Goal: Feedback & Contribution: Leave review/rating

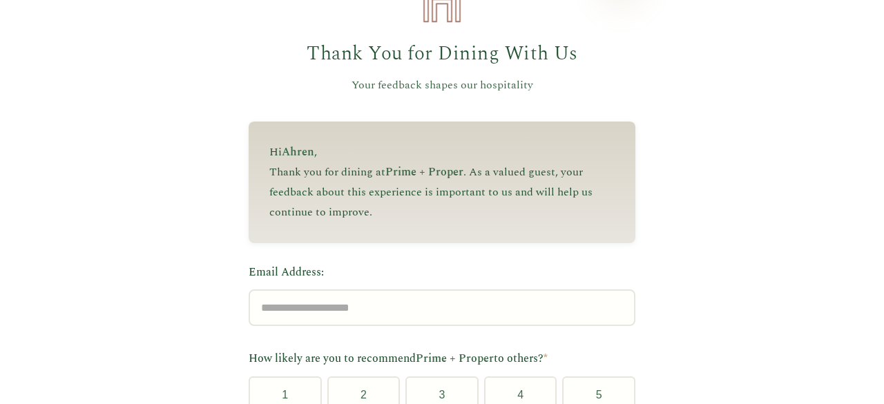
scroll to position [142, 0]
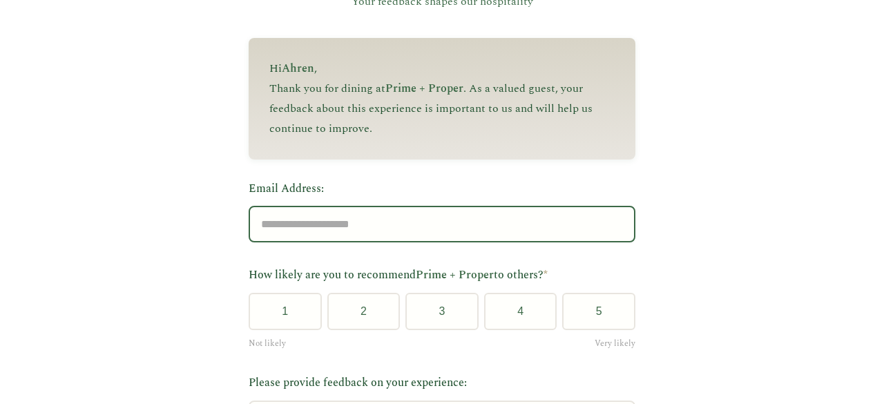
click at [452, 219] on input "Email Address:" at bounding box center [442, 224] width 387 height 37
type input "**********"
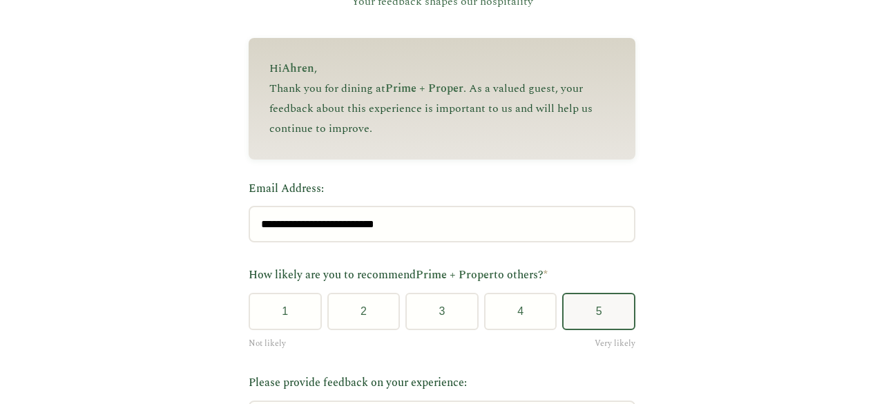
click at [591, 311] on button "5" at bounding box center [598, 311] width 73 height 37
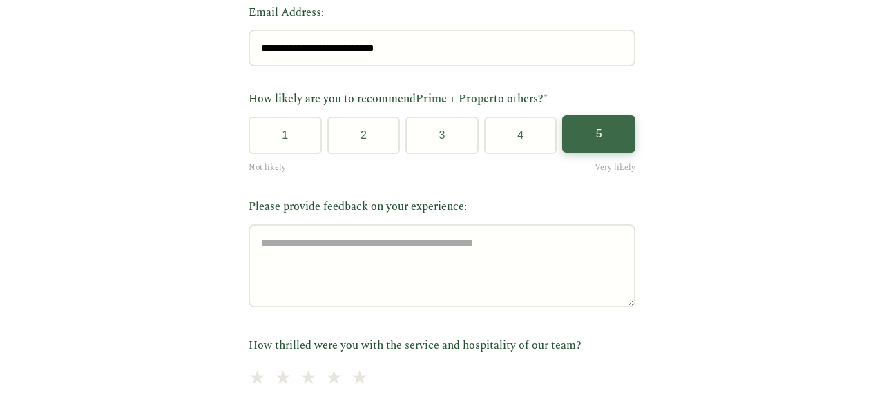
scroll to position [329, 0]
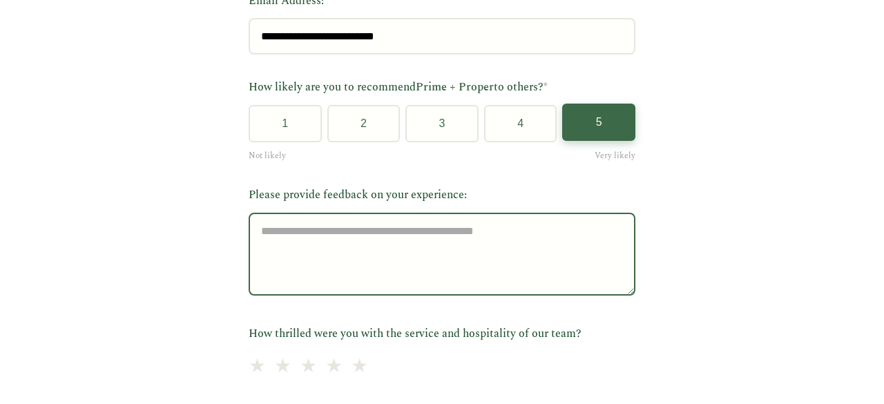
click at [507, 249] on textarea "Please provide feedback on your experience:" at bounding box center [442, 254] width 387 height 83
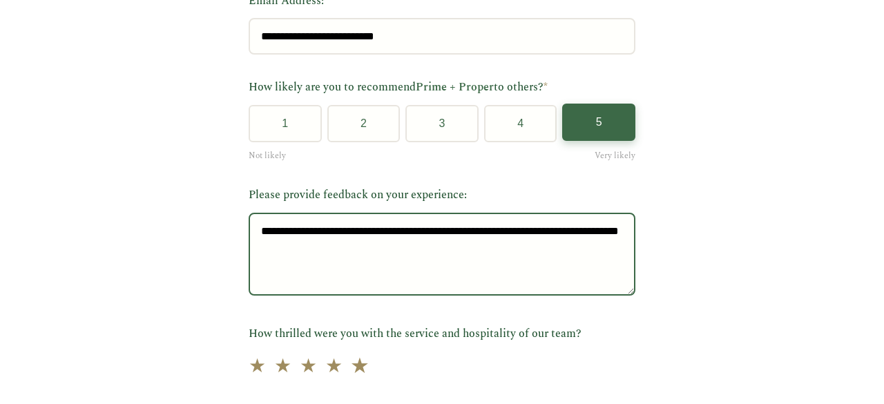
type textarea "**********"
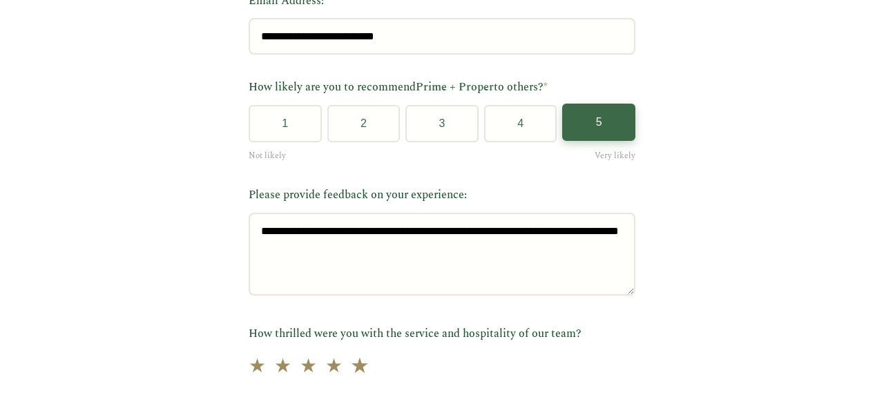
click at [352, 374] on span "★" at bounding box center [359, 366] width 19 height 34
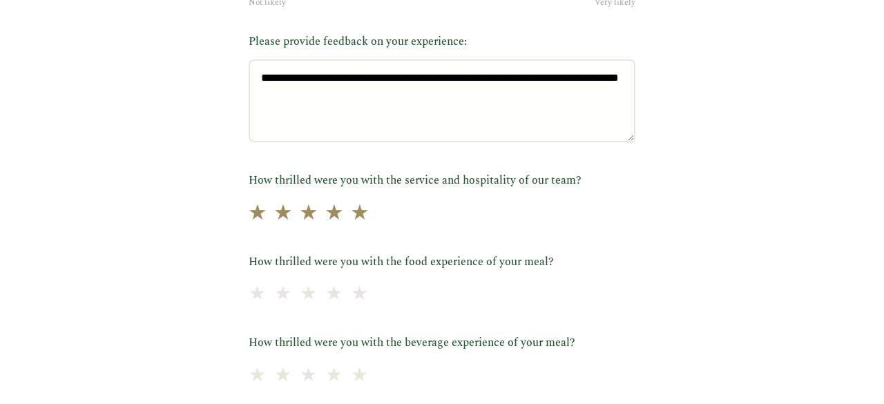
scroll to position [535, 0]
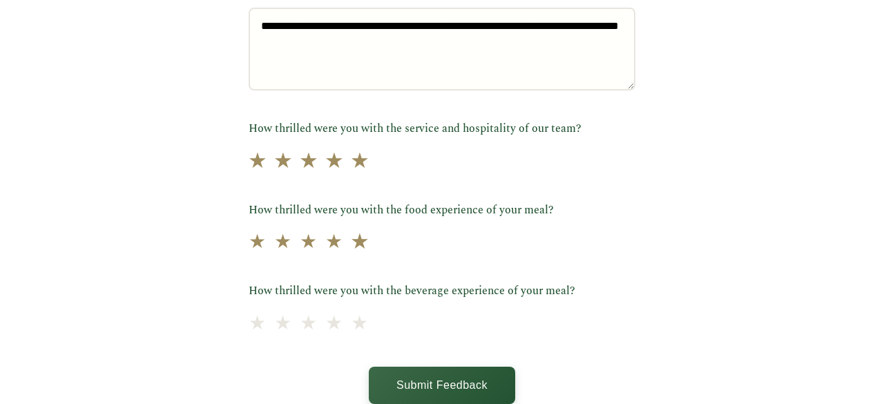
click at [350, 253] on span "★" at bounding box center [359, 243] width 19 height 34
click at [354, 329] on span "★" at bounding box center [359, 324] width 19 height 34
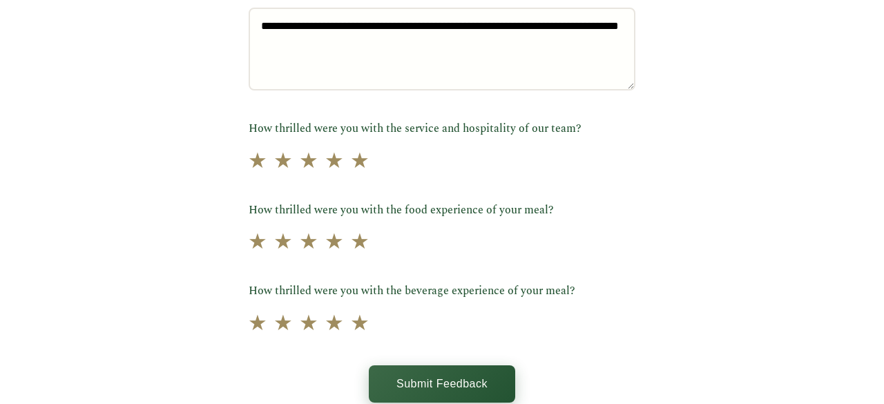
click at [430, 383] on button "Submit Feedback" at bounding box center [442, 383] width 146 height 37
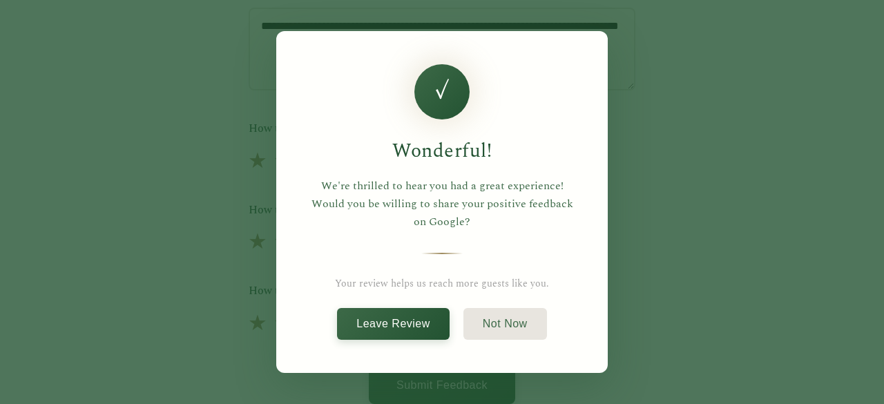
click at [747, 258] on div "Wonderful! We're thrilled to hear you had a great experience! Would you be will…" at bounding box center [442, 202] width 884 height 404
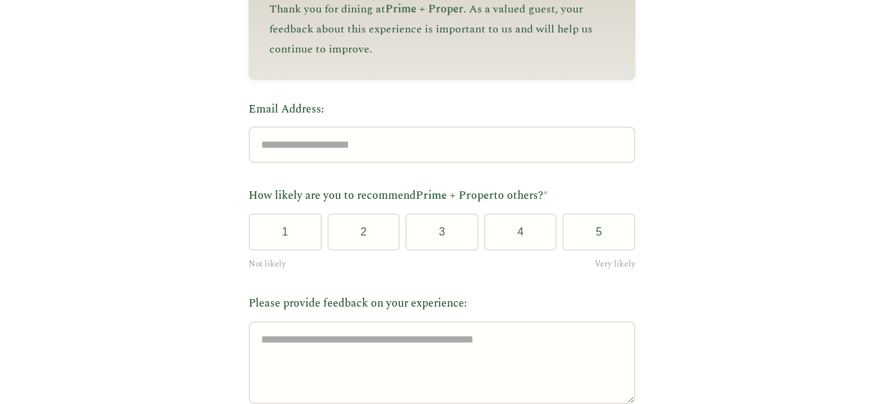
scroll to position [224, 0]
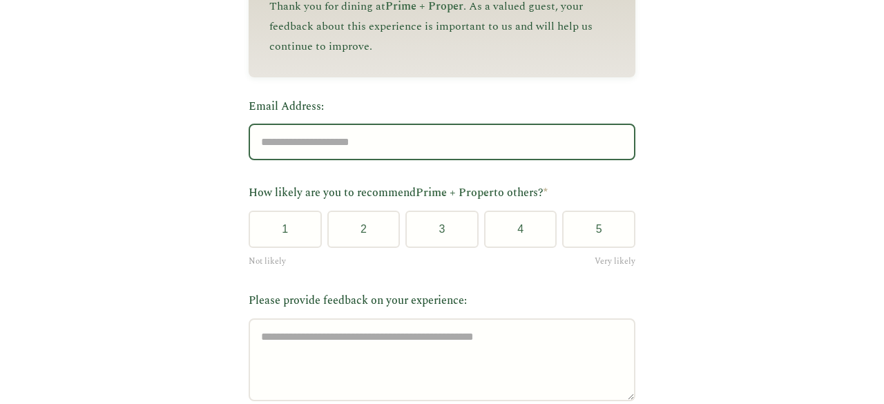
click at [506, 148] on input "Email Address:" at bounding box center [442, 142] width 387 height 37
type input "**********"
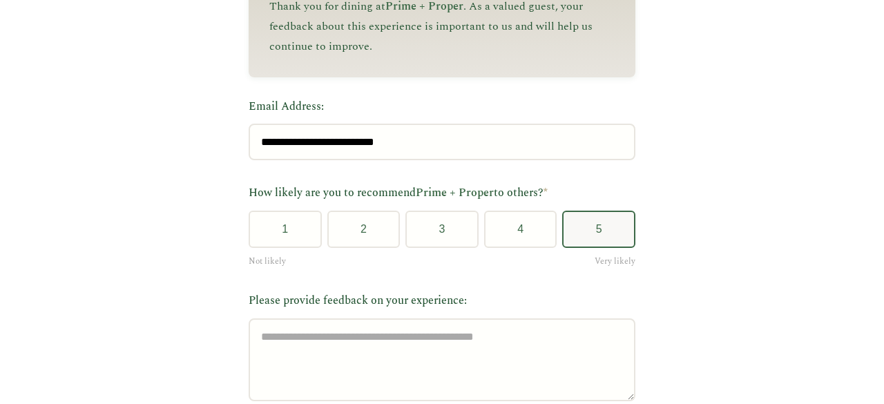
click at [618, 235] on button "5" at bounding box center [598, 229] width 73 height 37
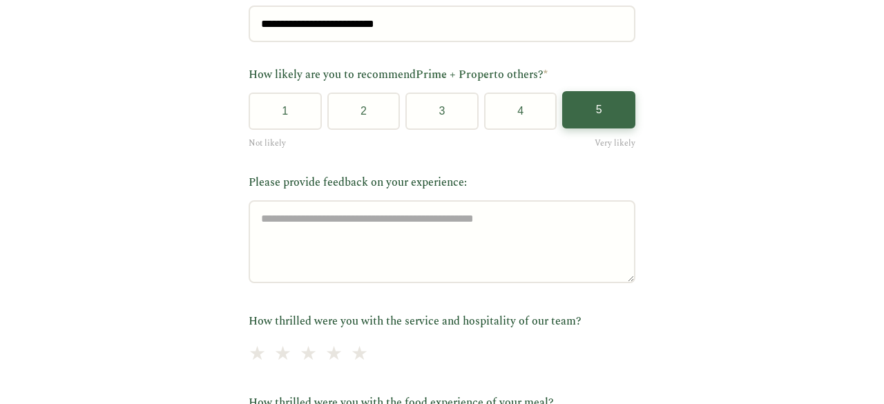
scroll to position [359, 0]
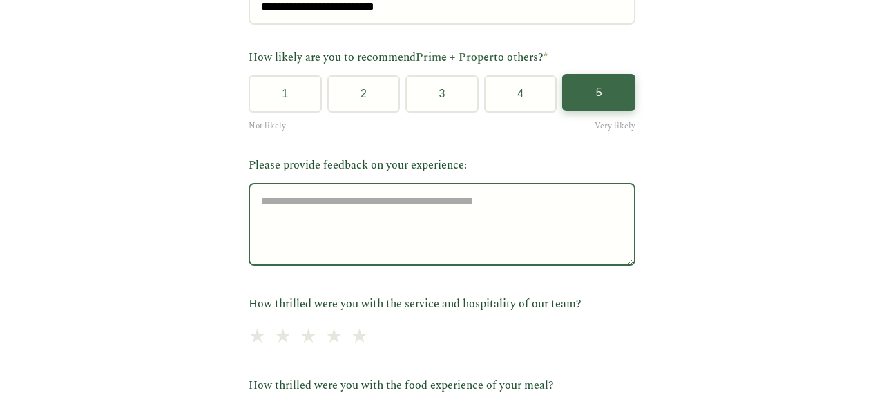
click at [539, 207] on textarea "Please provide feedback on your experience:" at bounding box center [442, 224] width 387 height 83
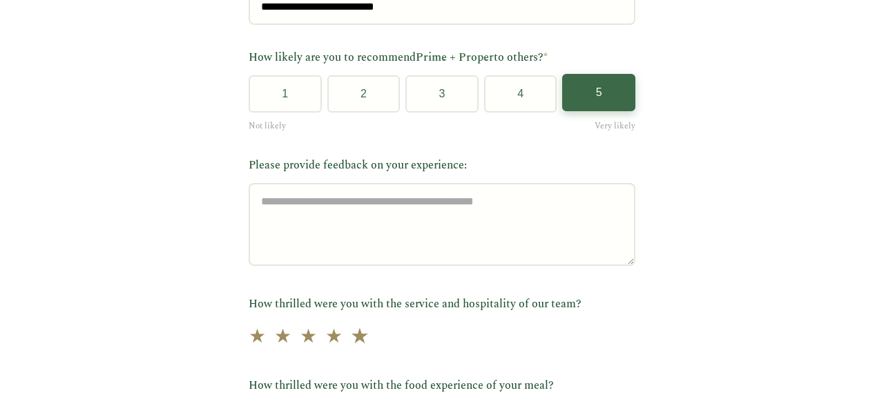
click at [354, 340] on span "★" at bounding box center [359, 337] width 19 height 34
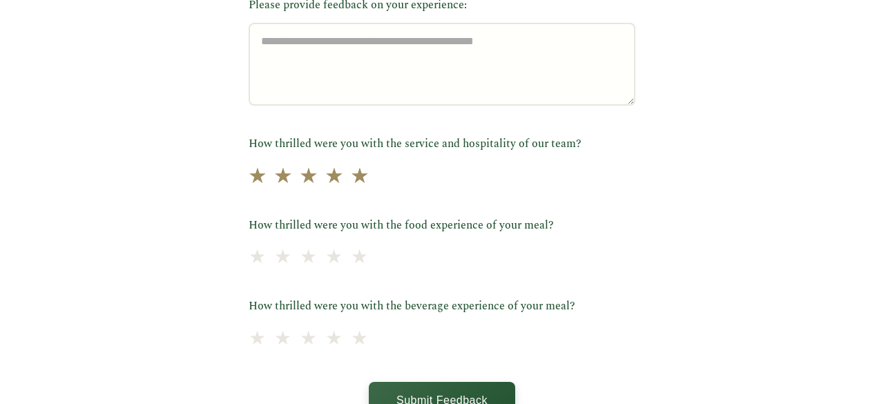
scroll to position [541, 0]
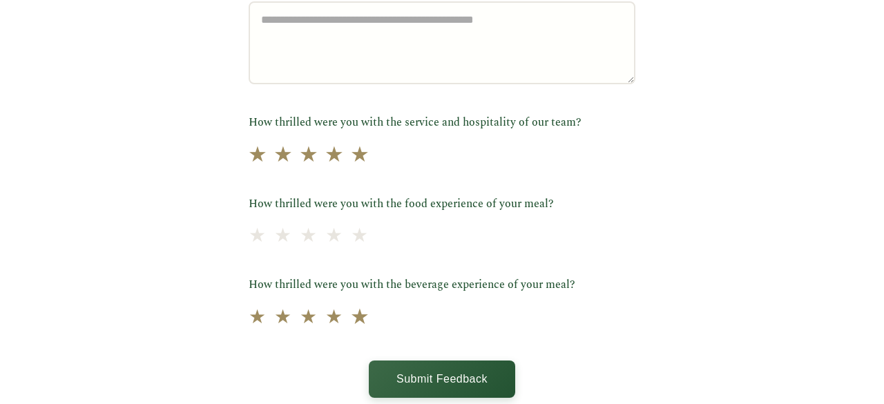
click at [350, 322] on span "★" at bounding box center [359, 317] width 19 height 34
click at [350, 238] on span "★" at bounding box center [359, 237] width 19 height 34
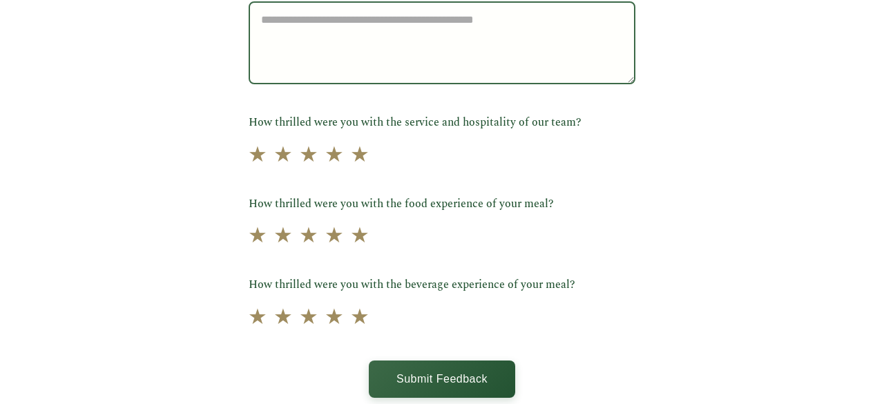
click at [318, 35] on textarea "Please provide feedback on your experience:" at bounding box center [442, 42] width 387 height 83
type textarea "*"
click at [461, 32] on textarea "**********" at bounding box center [442, 42] width 387 height 83
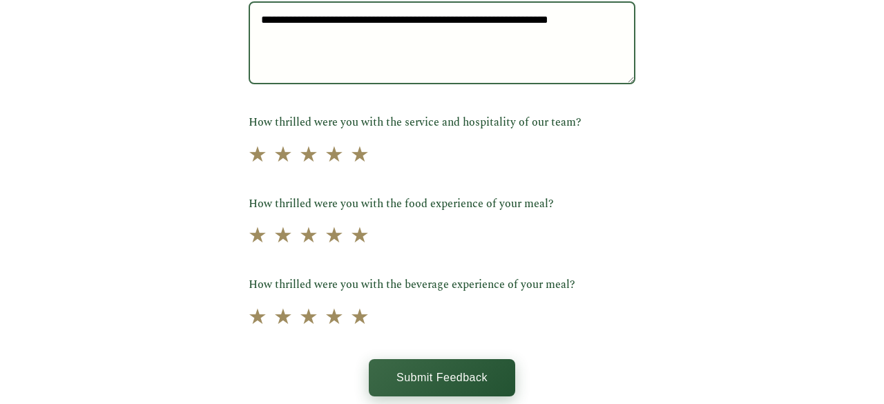
type textarea "**********"
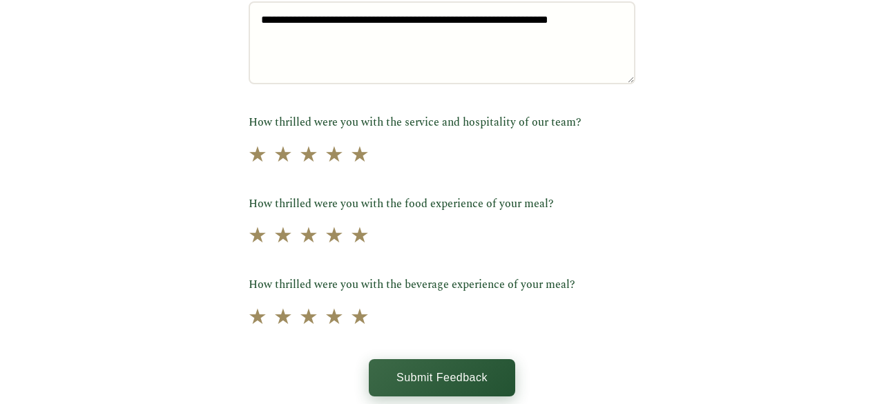
click at [436, 373] on button "Submit Feedback" at bounding box center [442, 377] width 146 height 37
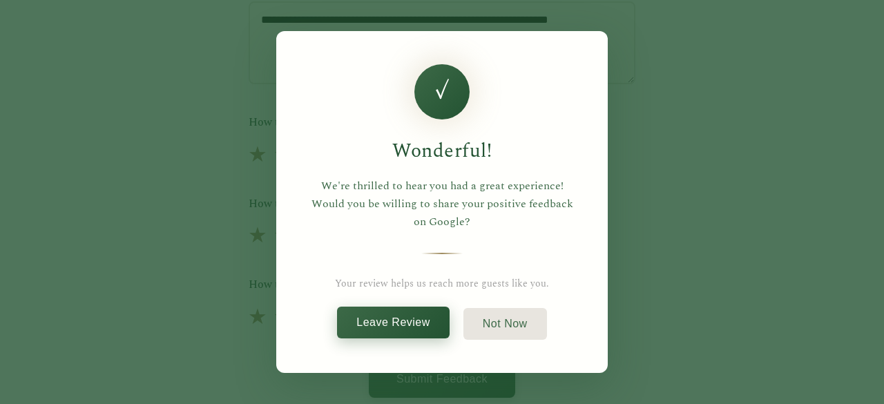
click at [423, 332] on button "Leave Review" at bounding box center [393, 323] width 113 height 32
